Goal: Information Seeking & Learning: Learn about a topic

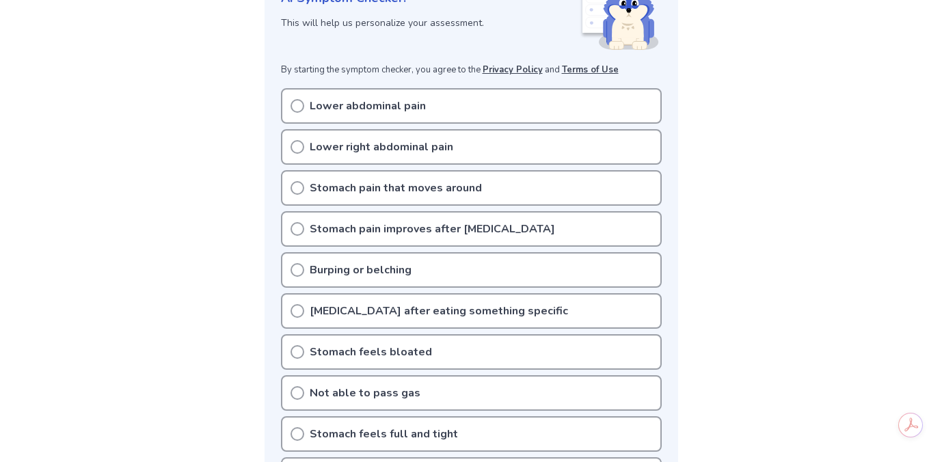
scroll to position [143, 0]
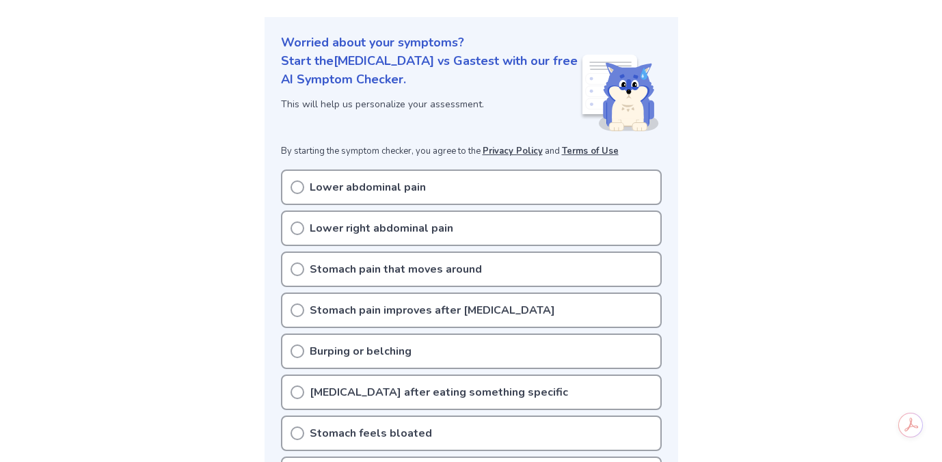
click at [294, 185] on icon at bounding box center [297, 187] width 14 height 14
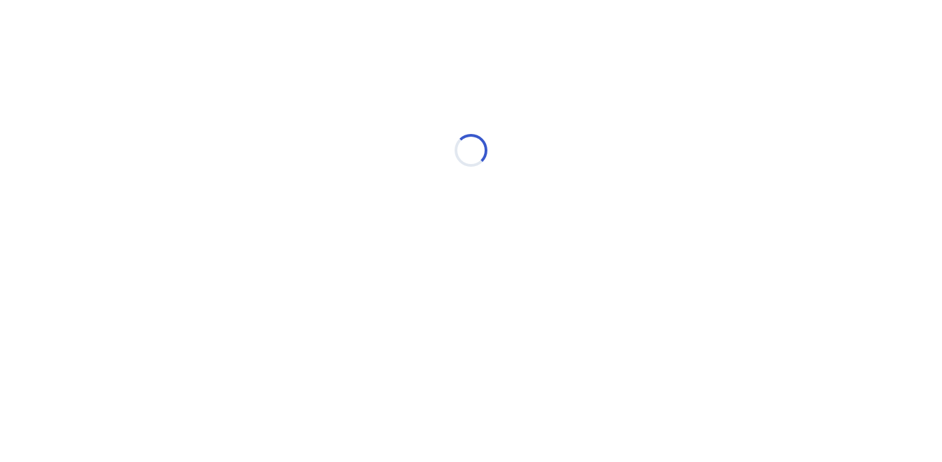
click at [295, 228] on div "Loading..." at bounding box center [471, 150] width 388 height 273
